Goal: Check status: Check status

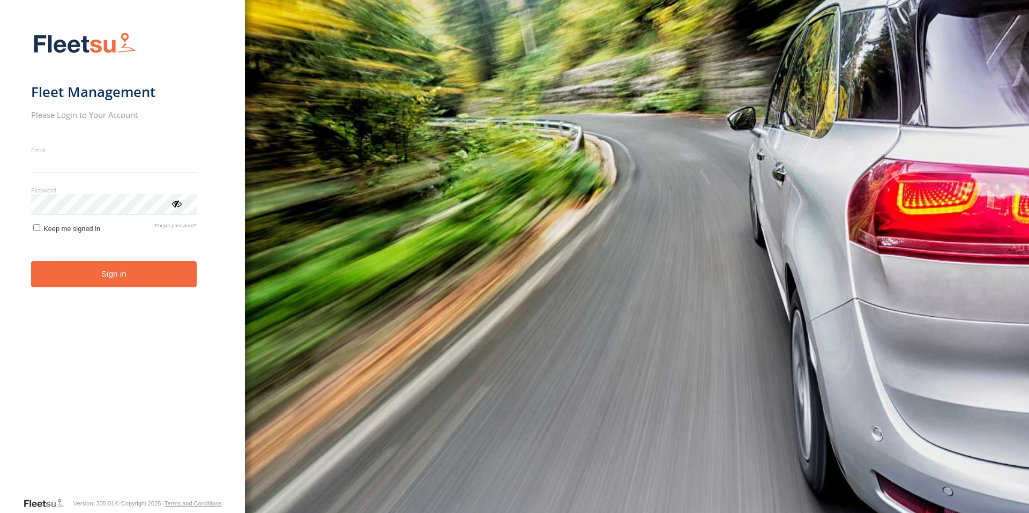
type input "**********"
click at [93, 277] on button "Sign in" at bounding box center [114, 274] width 166 height 26
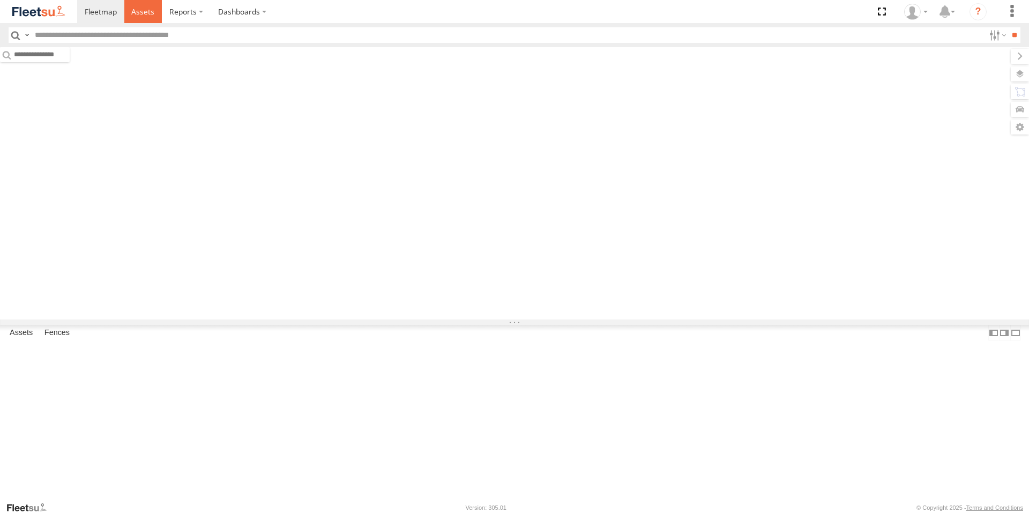
click at [137, 16] on span at bounding box center [142, 11] width 23 height 10
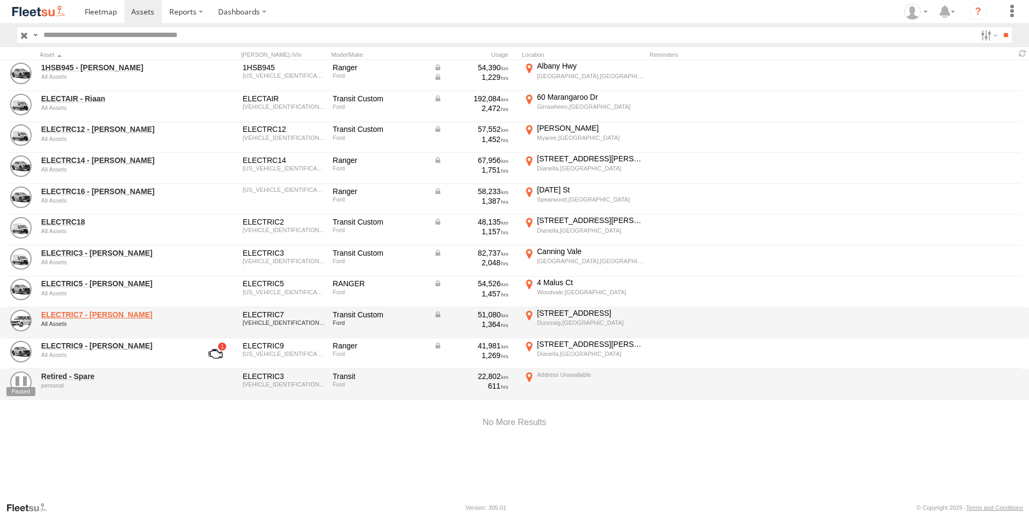
click at [54, 314] on link "ELECTRIC7 - John" at bounding box center [114, 315] width 147 height 10
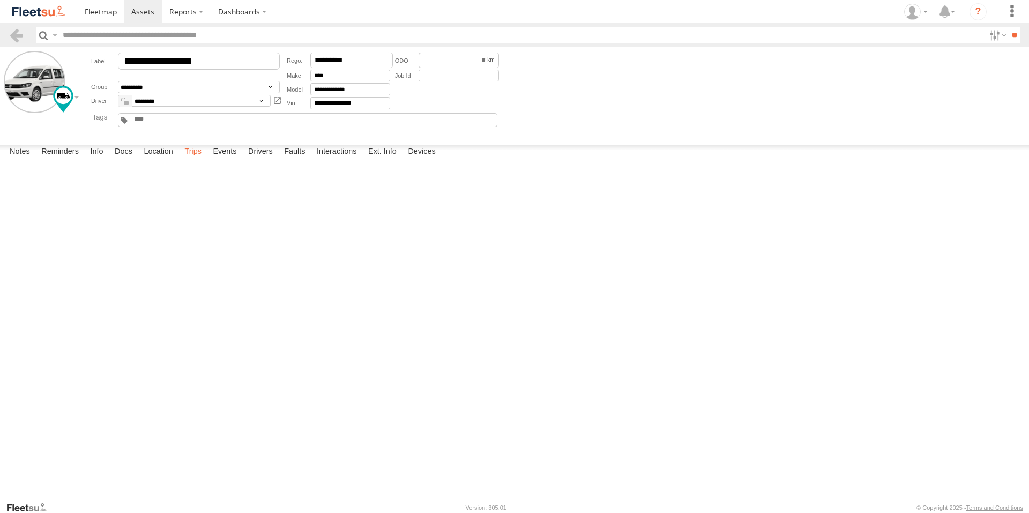
click at [197, 160] on label "Trips" at bounding box center [193, 152] width 28 height 15
click at [142, 8] on span at bounding box center [142, 11] width 23 height 10
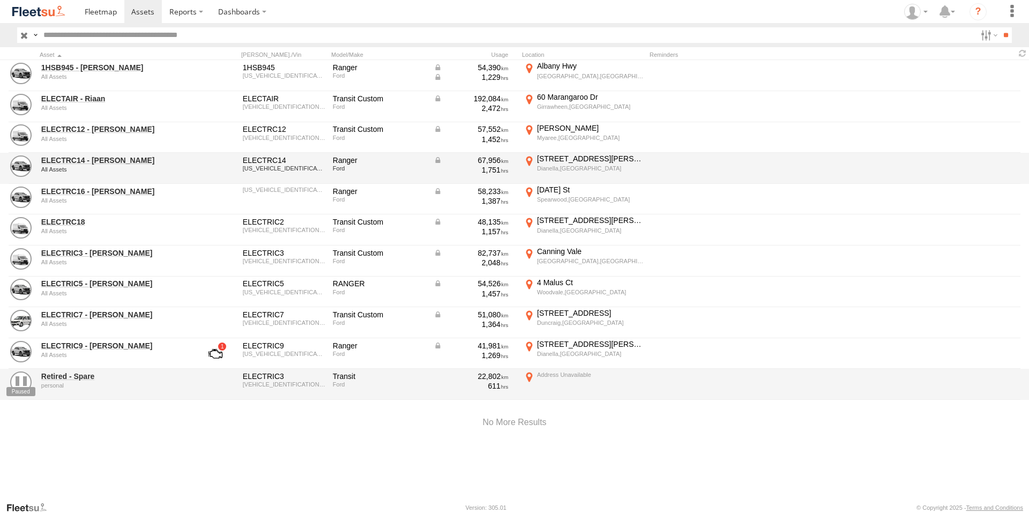
click at [98, 183] on div "ELECTRC14 - Adam All Assets ELECTRC14 MNAUMAF80GW574265 Ranger Ford 67,956 1,75…" at bounding box center [514, 168] width 1029 height 31
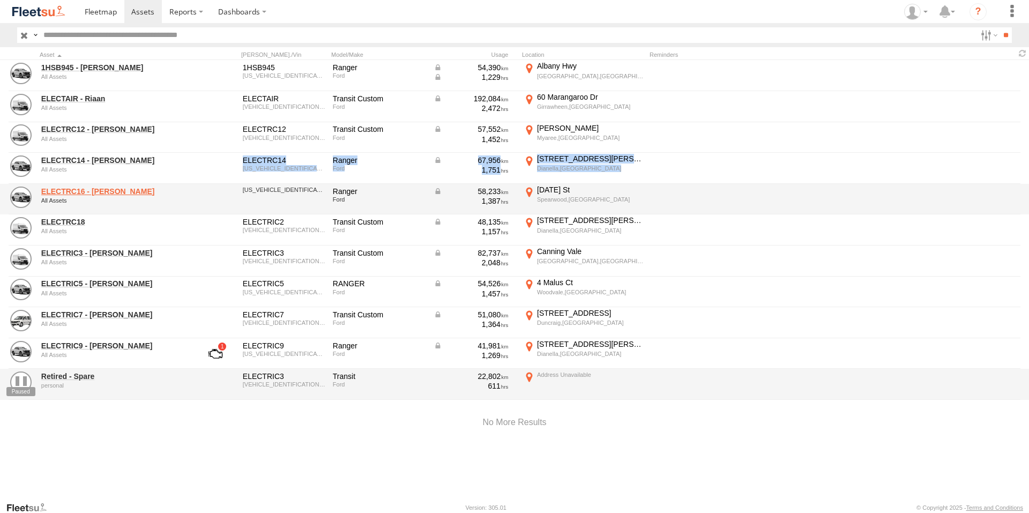
drag, startPoint x: 98, startPoint y: 183, endPoint x: 101, endPoint y: 193, distance: 10.9
click at [101, 193] on link "ELECTRC16 - [PERSON_NAME]" at bounding box center [114, 192] width 147 height 10
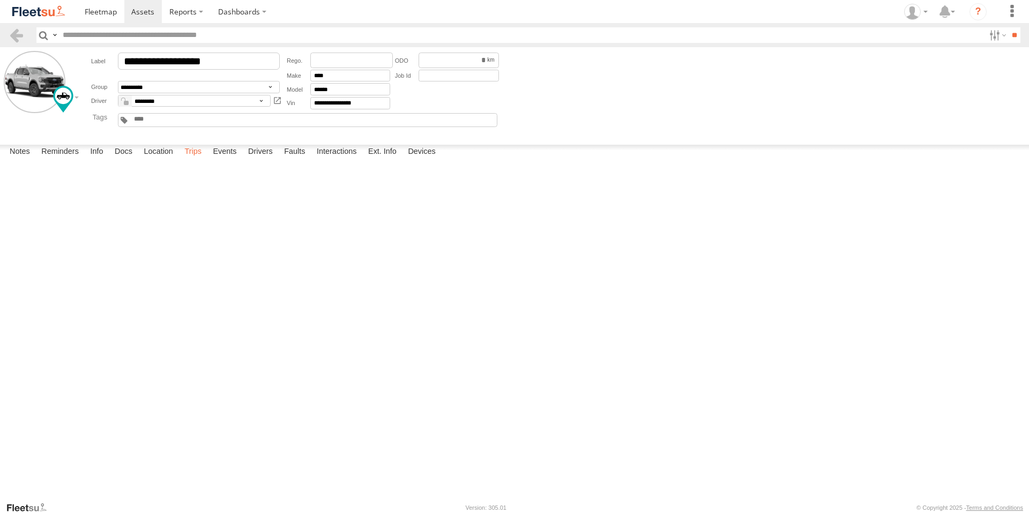
click at [192, 160] on label "Trips" at bounding box center [193, 152] width 28 height 15
click at [0, 0] on label "77 James St Northbridge,WA -31.9488 115.85868" at bounding box center [0, 0] width 0 height 0
click at [0, 0] on label "×" at bounding box center [0, 0] width 0 height 0
click at [145, 17] on span at bounding box center [142, 11] width 23 height 10
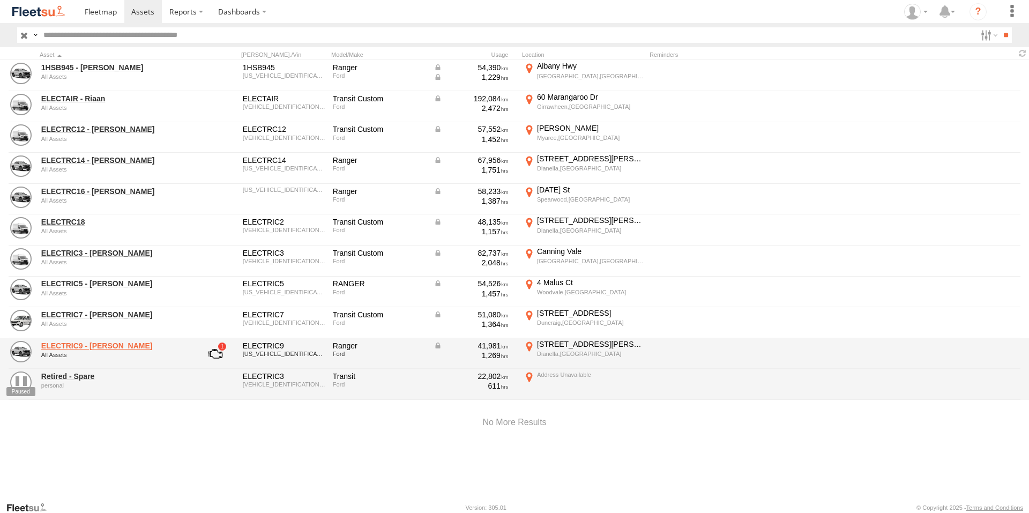
click at [83, 345] on link "ELECTRIC9 - [PERSON_NAME]" at bounding box center [114, 346] width 147 height 10
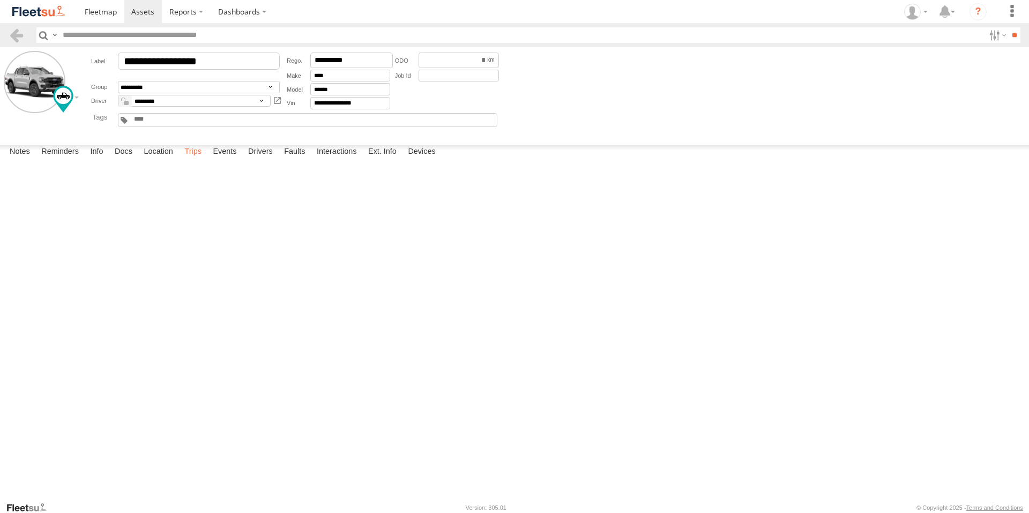
click at [192, 160] on label "Trips" at bounding box center [193, 152] width 28 height 15
click at [138, 4] on link at bounding box center [143, 11] width 38 height 23
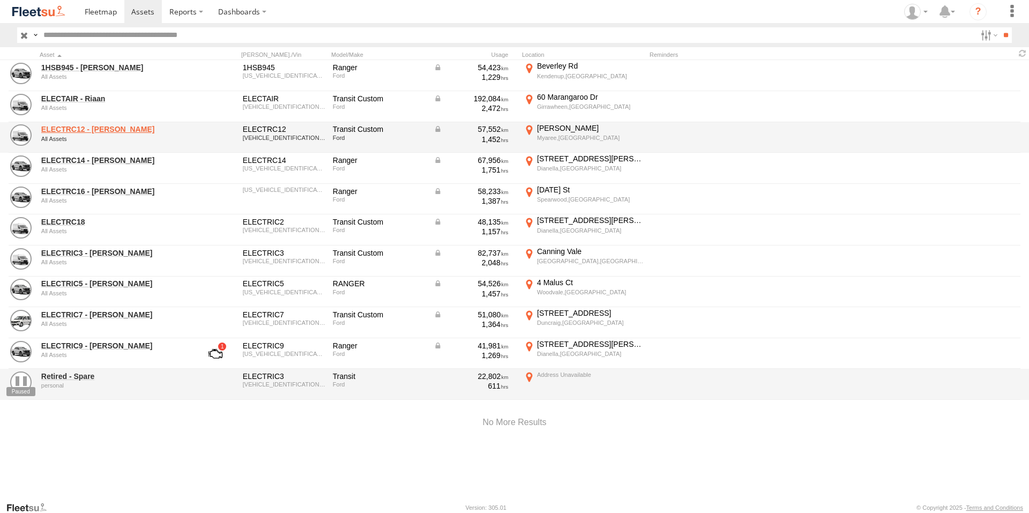
click at [101, 128] on link "ELECTRC12 - [PERSON_NAME]" at bounding box center [114, 129] width 147 height 10
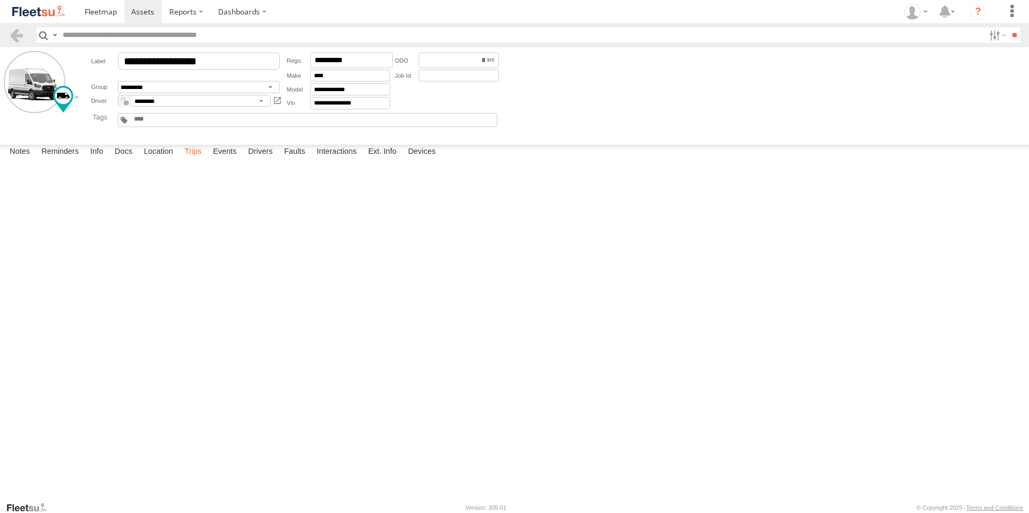
click at [198, 160] on label "Trips" at bounding box center [193, 152] width 28 height 15
click at [145, 14] on span at bounding box center [142, 11] width 23 height 10
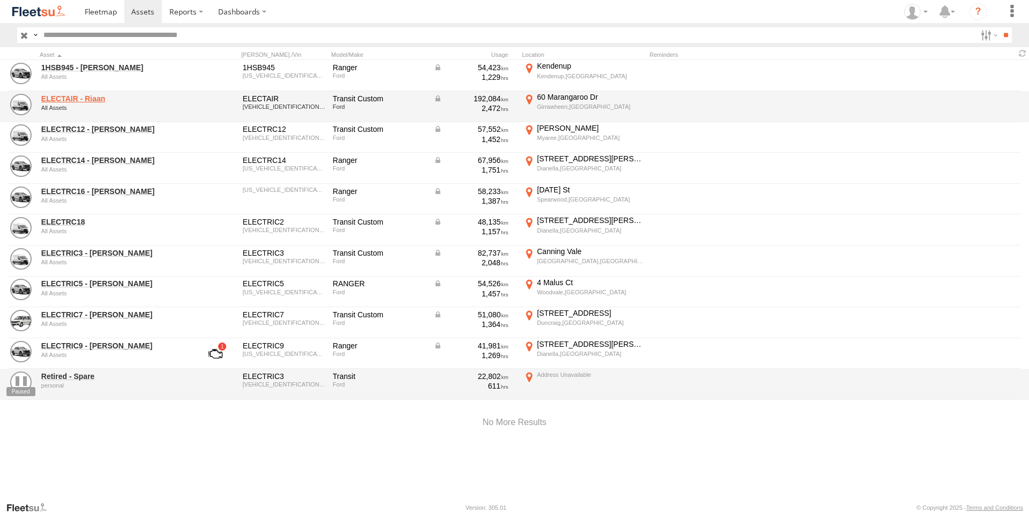
click at [82, 98] on link "ELECTAIR - Riaan" at bounding box center [114, 99] width 147 height 10
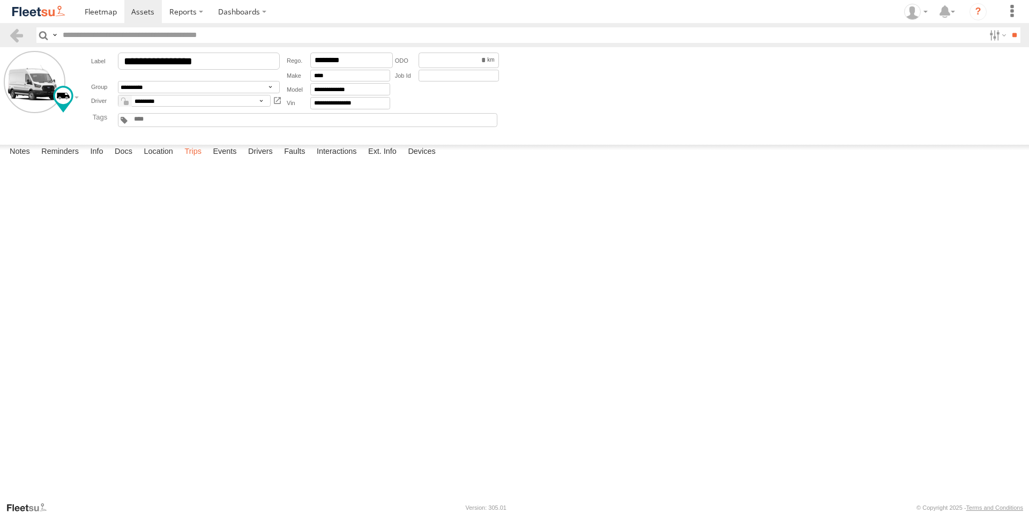
click at [192, 160] on label "Trips" at bounding box center [193, 152] width 28 height 15
